Goal: Information Seeking & Learning: Compare options

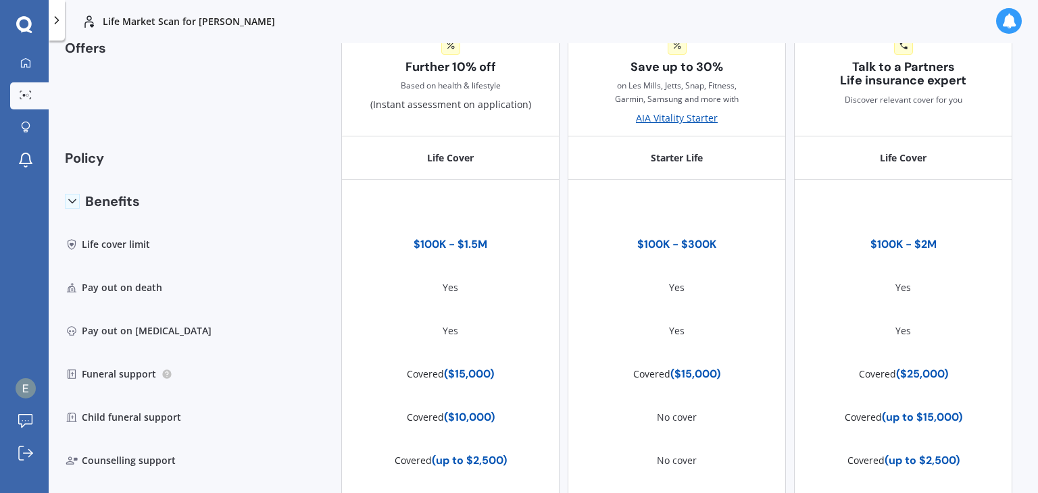
scroll to position [13, 0]
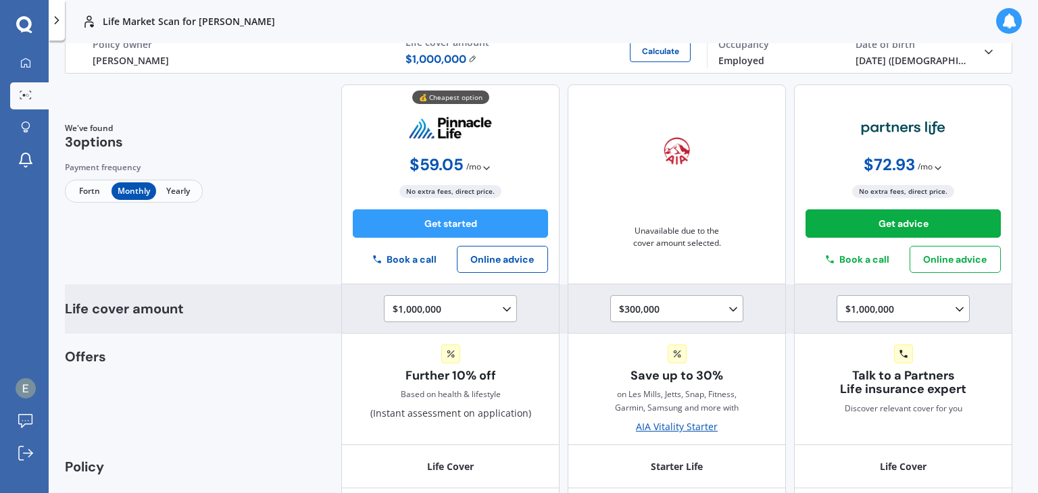
click at [425, 312] on div "$1,000,000 $100,000 $150,000 $200,000 $250,000 $300,000 $350,000 $400,000 $500,…" at bounding box center [453, 309] width 121 height 16
click at [455, 314] on div "$750,000 $100,000 $150,000 $200,000 $250,000 $300,000 $350,000 $400,000 $500,00…" at bounding box center [453, 309] width 121 height 16
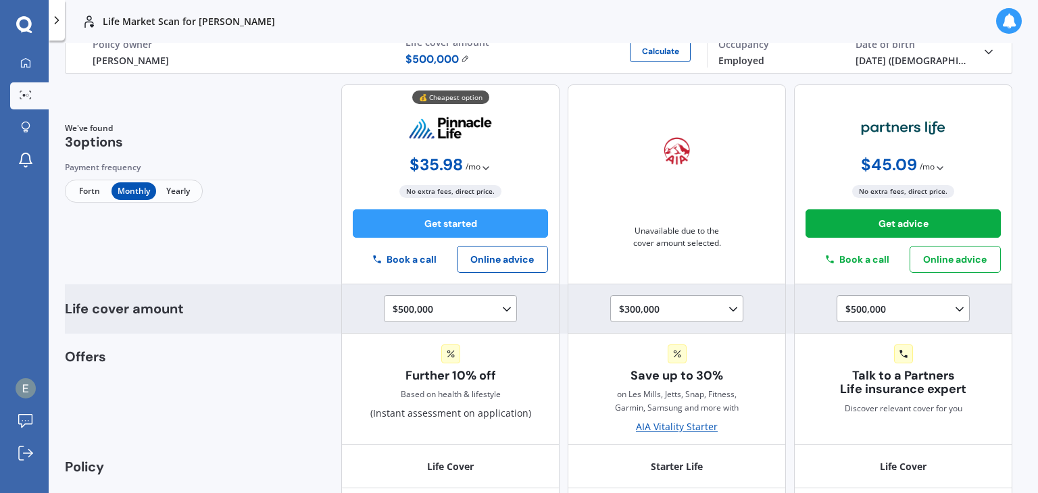
click at [495, 301] on div "$500,000 $100,000 $150,000 $200,000 $250,000 $300,000 $350,000 $400,000 $500,00…" at bounding box center [453, 309] width 121 height 16
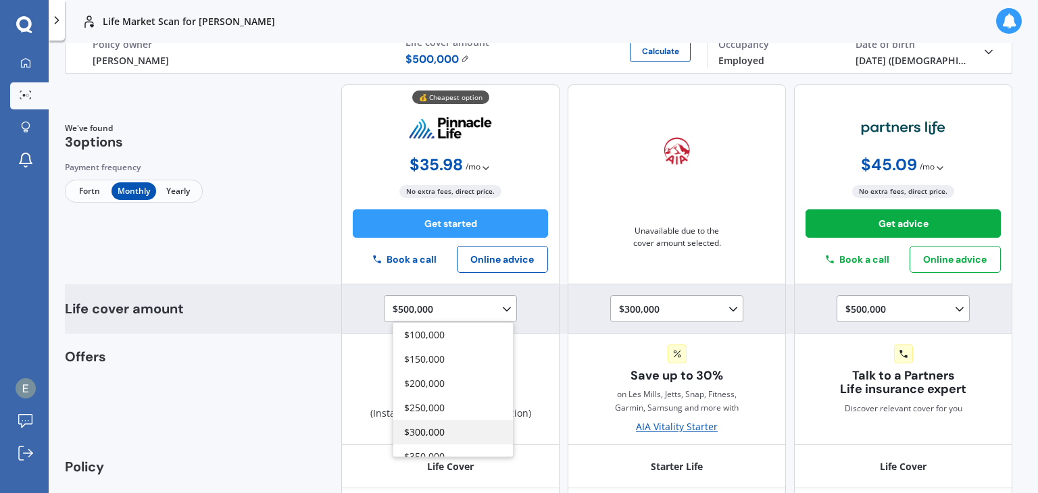
click at [434, 426] on span "$300,000" at bounding box center [424, 432] width 41 height 13
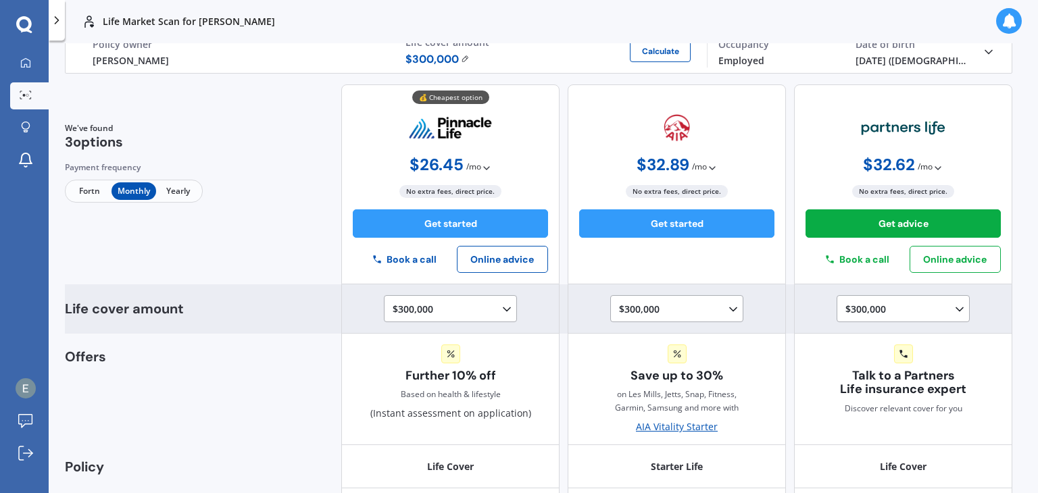
click at [476, 308] on div "$300,000 $100,000 $150,000 $200,000 $250,000 $300,000 $350,000 $400,000 $500,00…" at bounding box center [453, 309] width 121 height 16
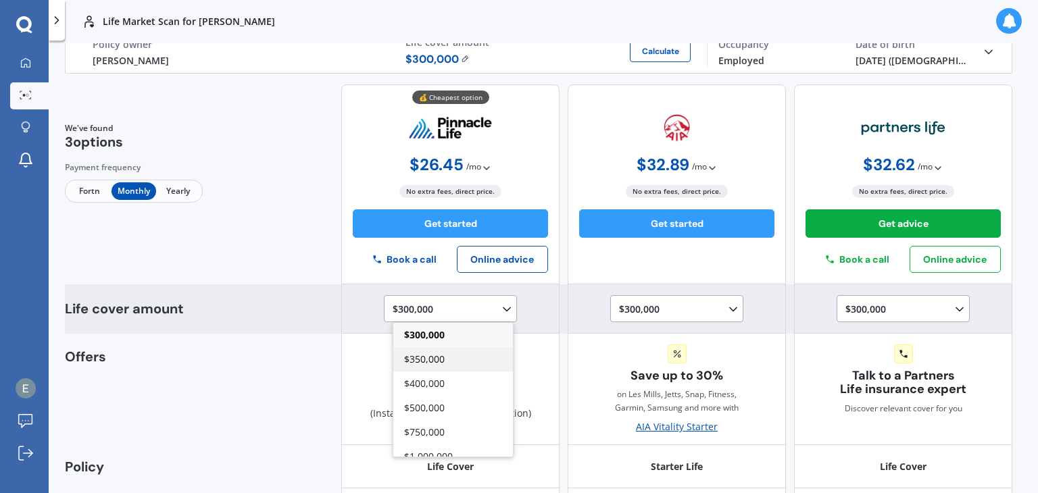
scroll to position [0, 0]
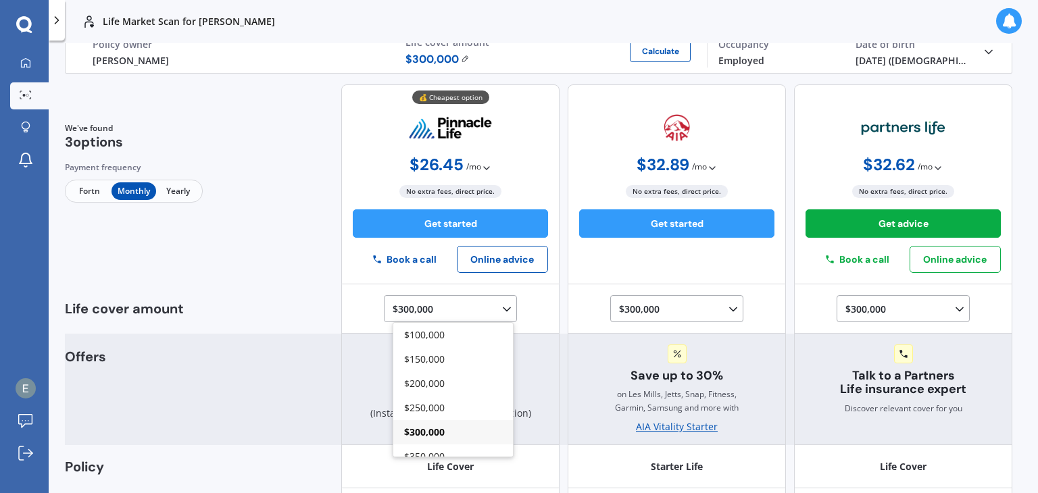
click at [430, 408] on span "$250,000" at bounding box center [424, 407] width 41 height 13
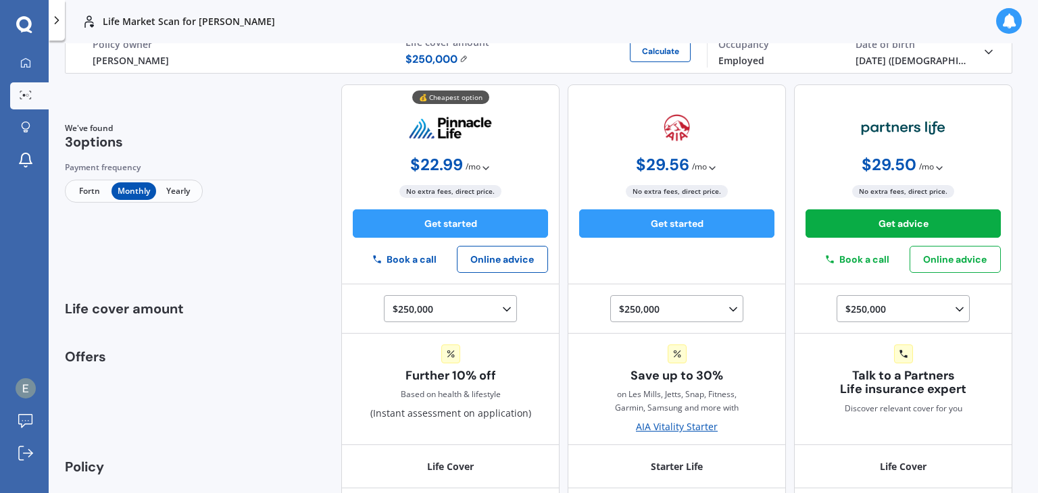
click at [177, 188] on span "Yearly" at bounding box center [178, 191] width 44 height 18
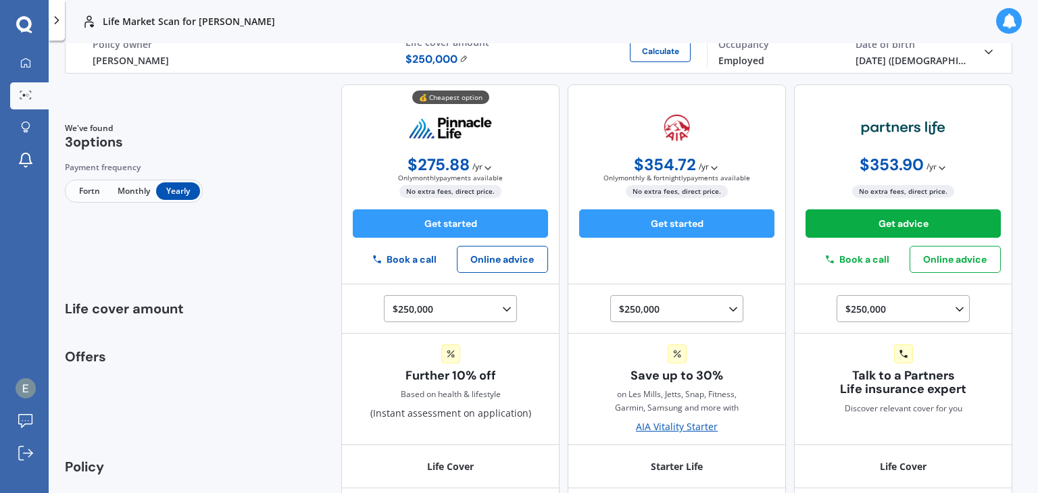
click at [91, 184] on span "Fortn" at bounding box center [90, 191] width 44 height 18
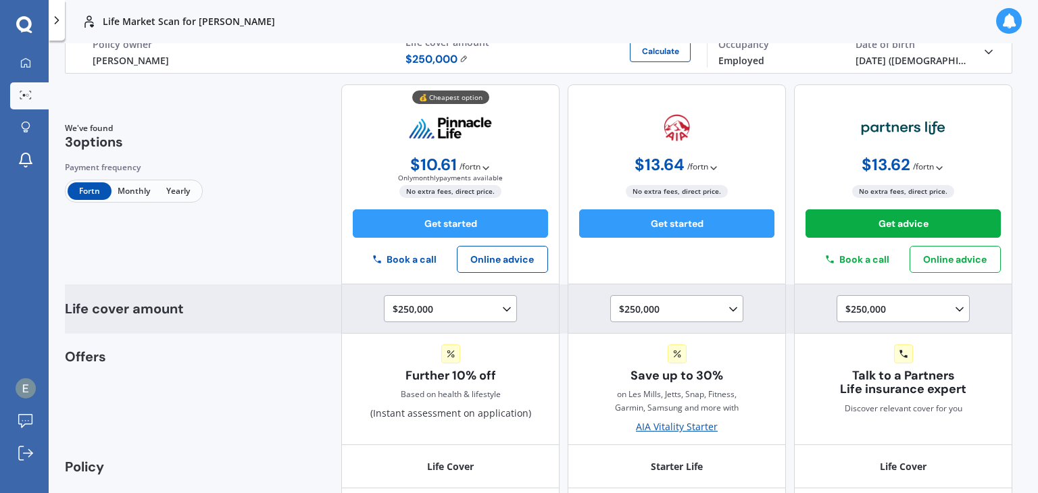
click at [442, 314] on div "$250,000 $100,000 $150,000 $200,000 $250,000 $300,000 $350,000 $400,000 $500,00…" at bounding box center [453, 309] width 121 height 16
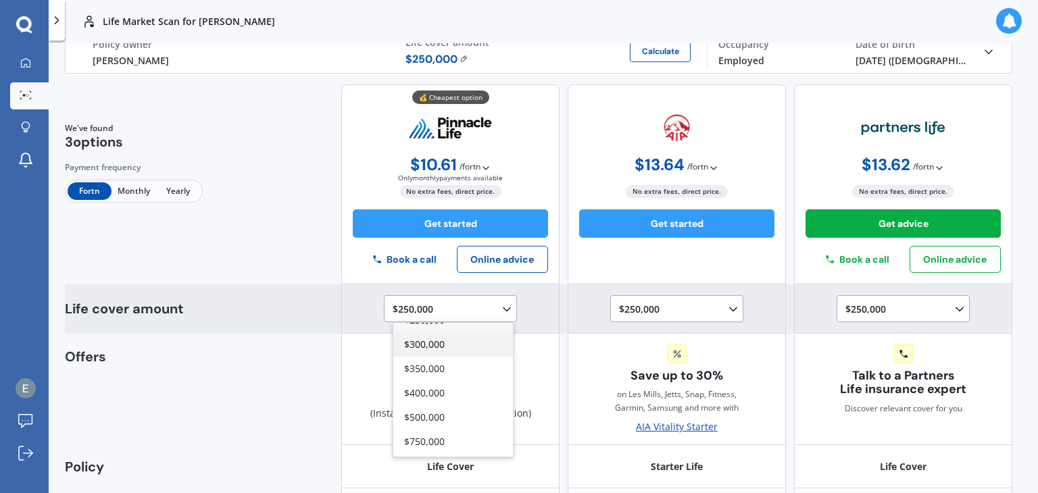
scroll to position [135, 0]
click at [437, 415] on span "$1,000,000" at bounding box center [428, 418] width 49 height 13
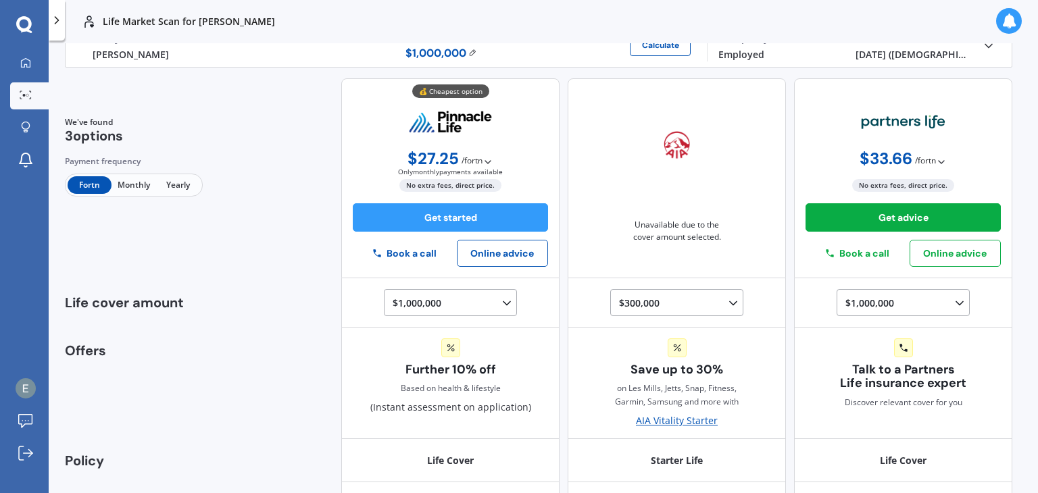
scroll to position [13, 0]
